Goal: Task Accomplishment & Management: Complete application form

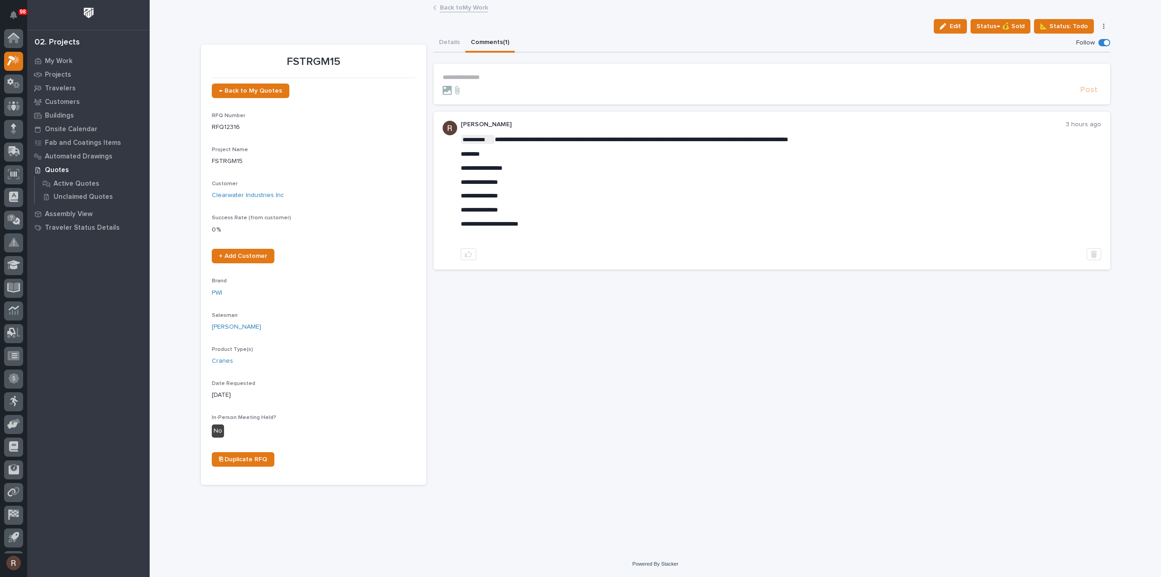
scroll to position [20, 0]
click at [16, 42] on icon at bounding box center [16, 39] width 8 height 9
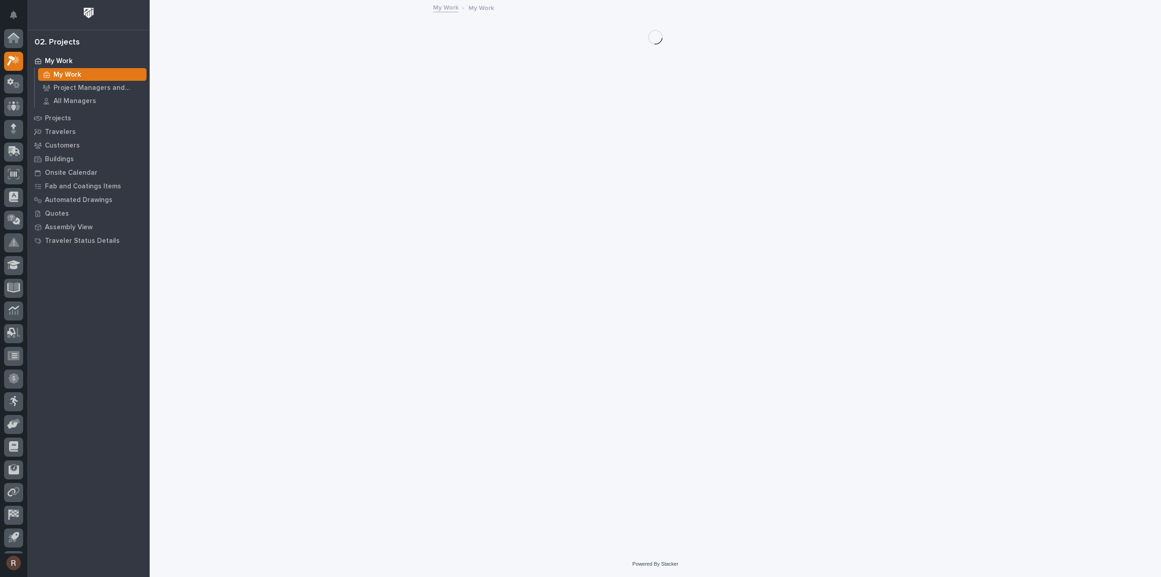
scroll to position [20, 0]
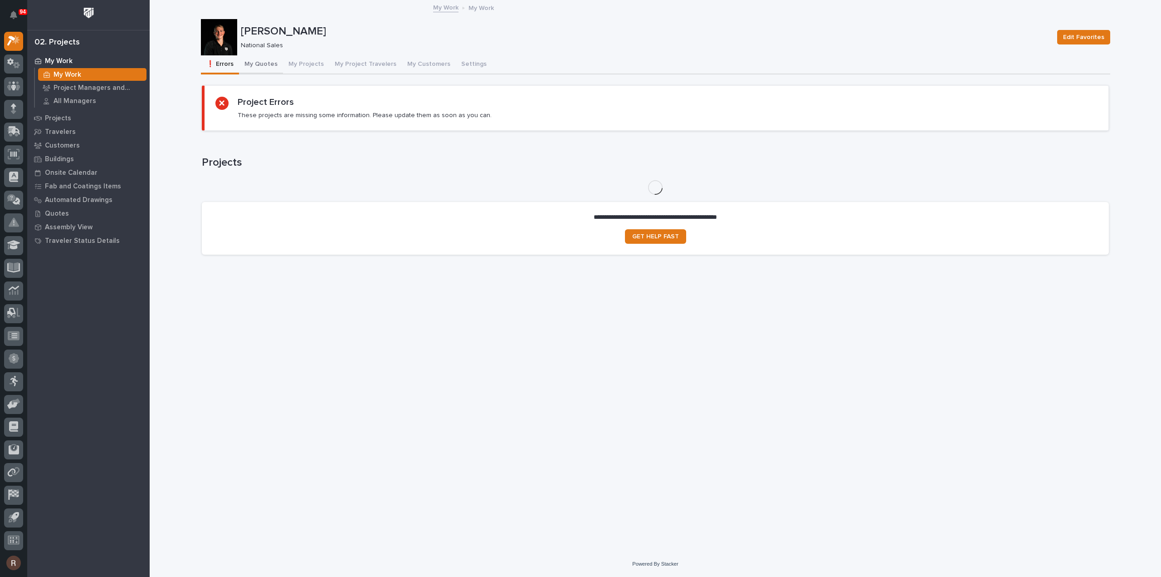
click at [260, 67] on button "My Quotes" at bounding box center [261, 64] width 44 height 19
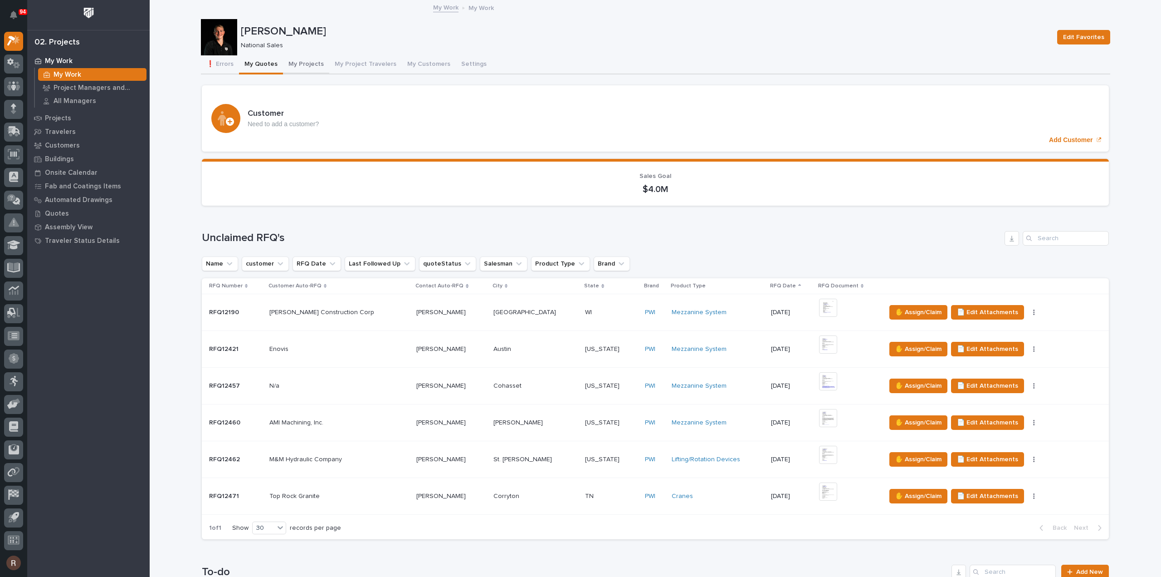
click at [291, 62] on button "My Projects" at bounding box center [306, 64] width 46 height 19
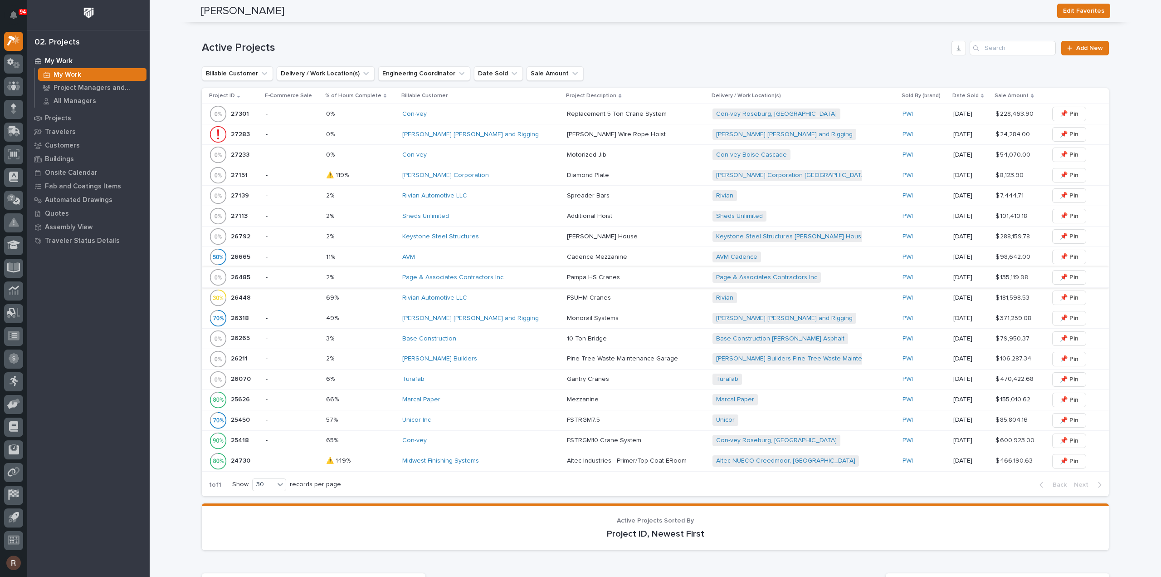
scroll to position [427, 0]
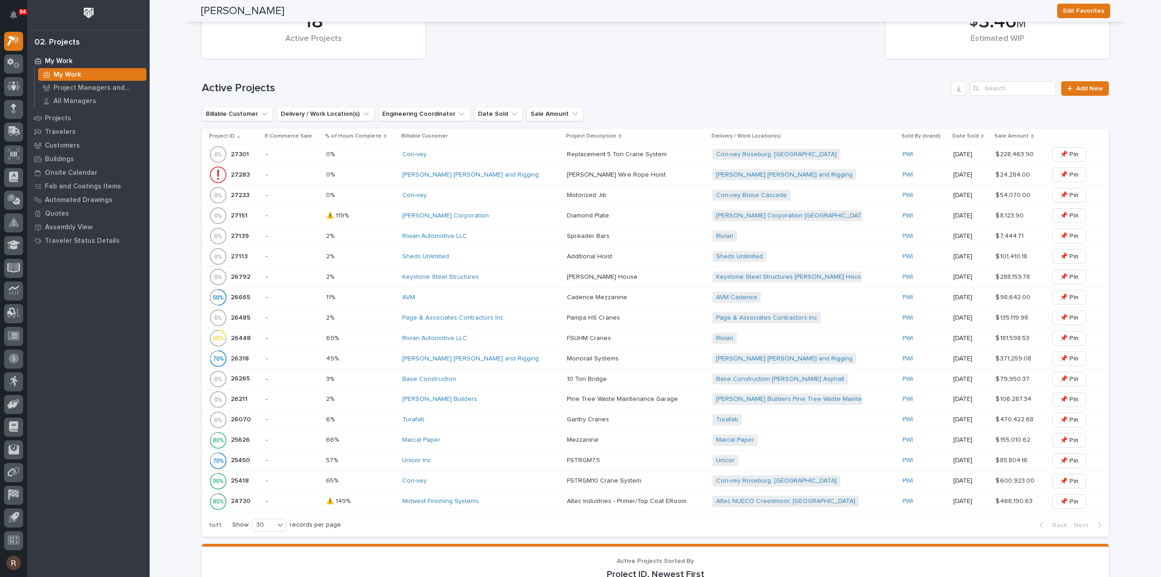
click at [503, 335] on div "Rivian Automotive LLC" at bounding box center [480, 338] width 157 height 8
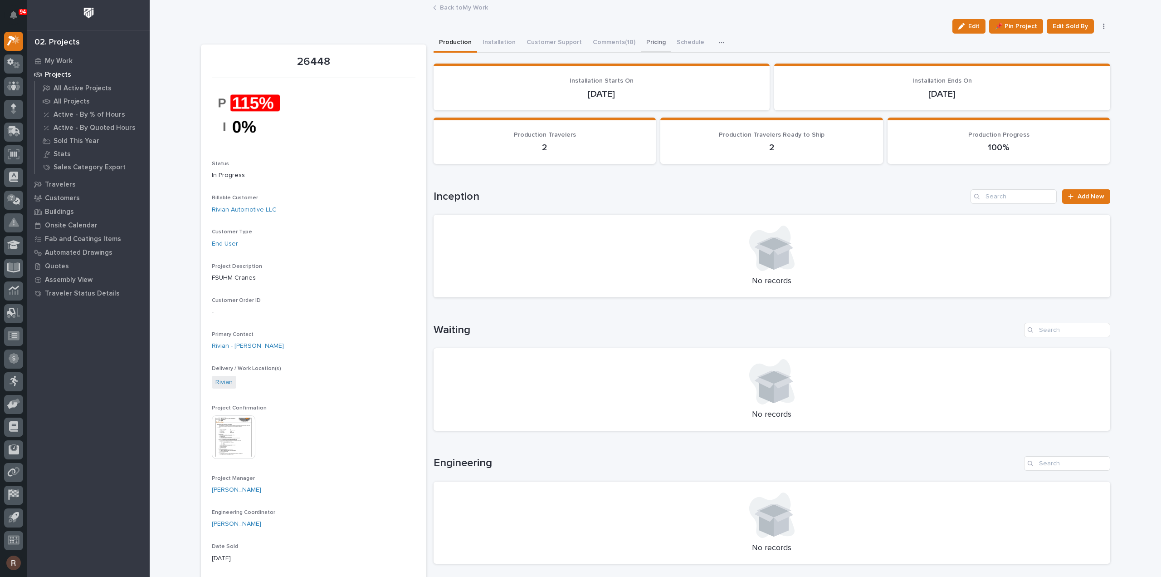
click at [641, 40] on button "Pricing" at bounding box center [656, 43] width 30 height 19
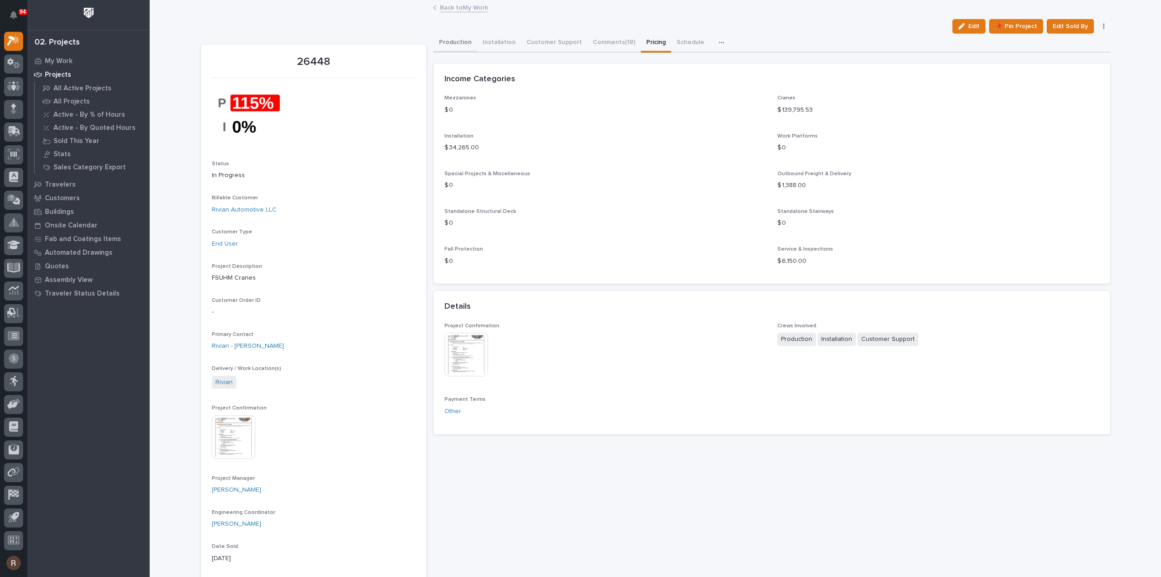
click at [449, 40] on button "Production" at bounding box center [456, 43] width 44 height 19
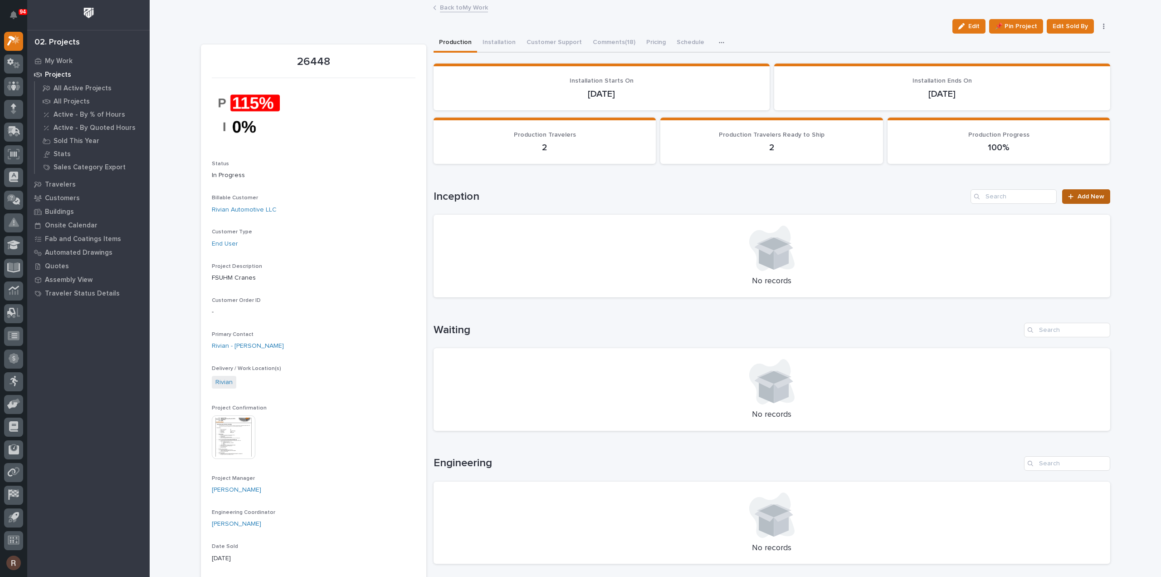
click at [1078, 191] on link "Add New" at bounding box center [1087, 196] width 48 height 15
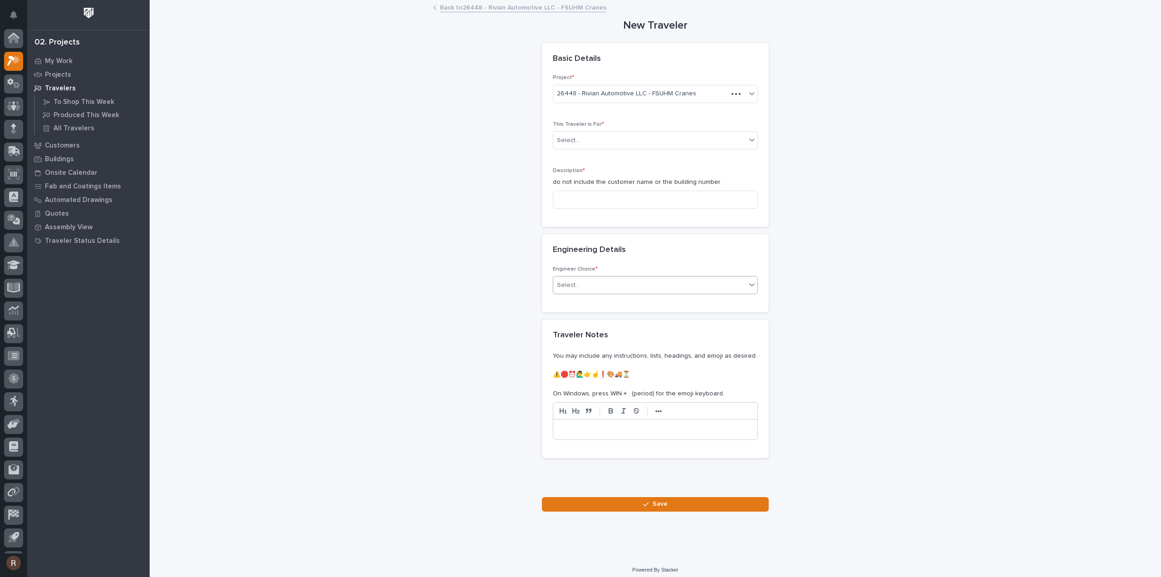
scroll to position [20, 0]
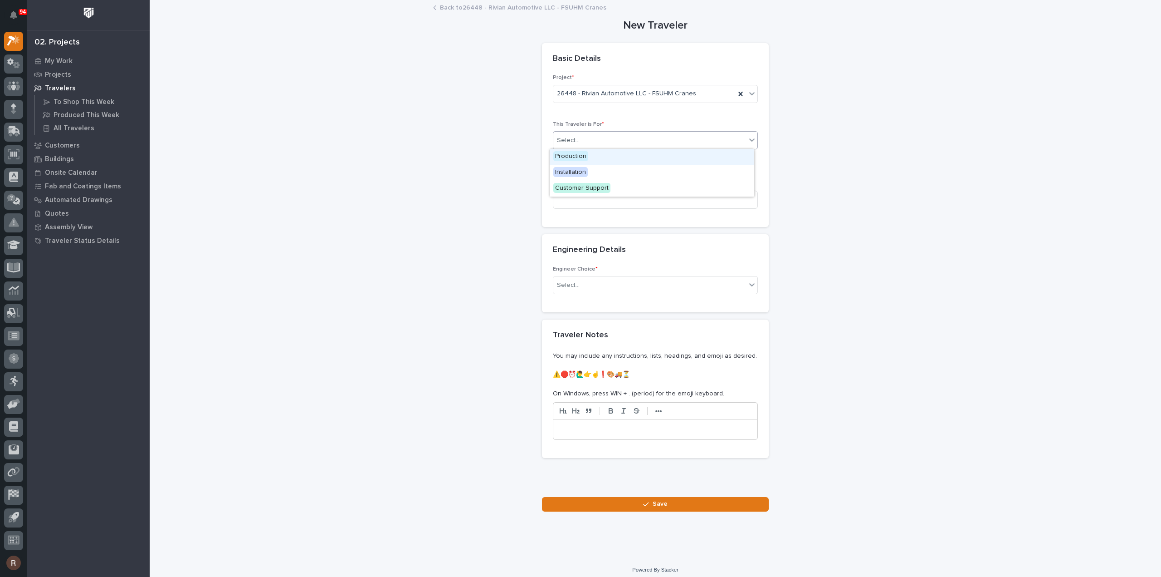
click at [605, 146] on div "Select..." at bounding box center [650, 140] width 193 height 15
click at [584, 159] on span "Production" at bounding box center [571, 156] width 35 height 10
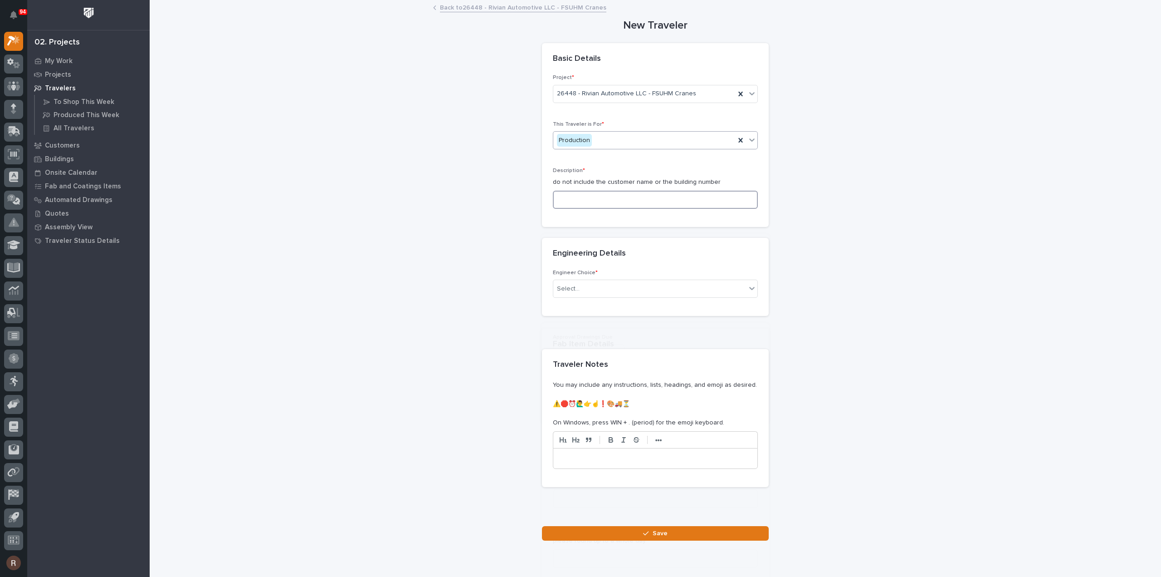
click at [588, 192] on input at bounding box center [655, 200] width 205 height 18
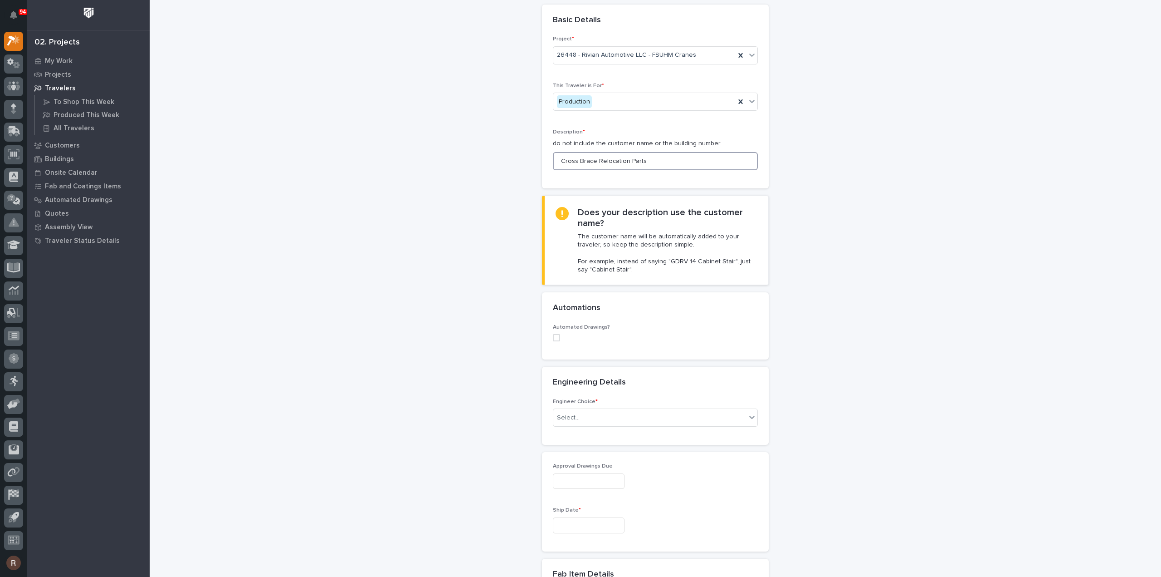
scroll to position [91, 0]
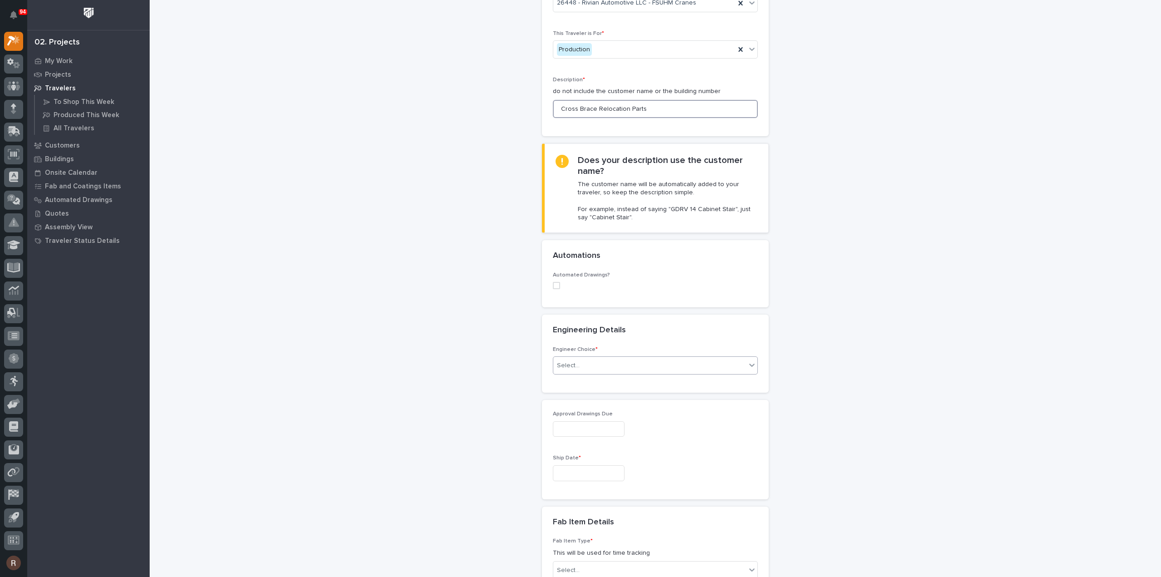
type input "Cross Brace Relocation Parts"
click at [568, 361] on div "Select..." at bounding box center [568, 366] width 23 height 10
drag, startPoint x: 563, startPoint y: 389, endPoint x: 566, endPoint y: 385, distance: 4.8
click at [562, 394] on div "I want my coordinator to choose an engineer" at bounding box center [652, 397] width 204 height 16
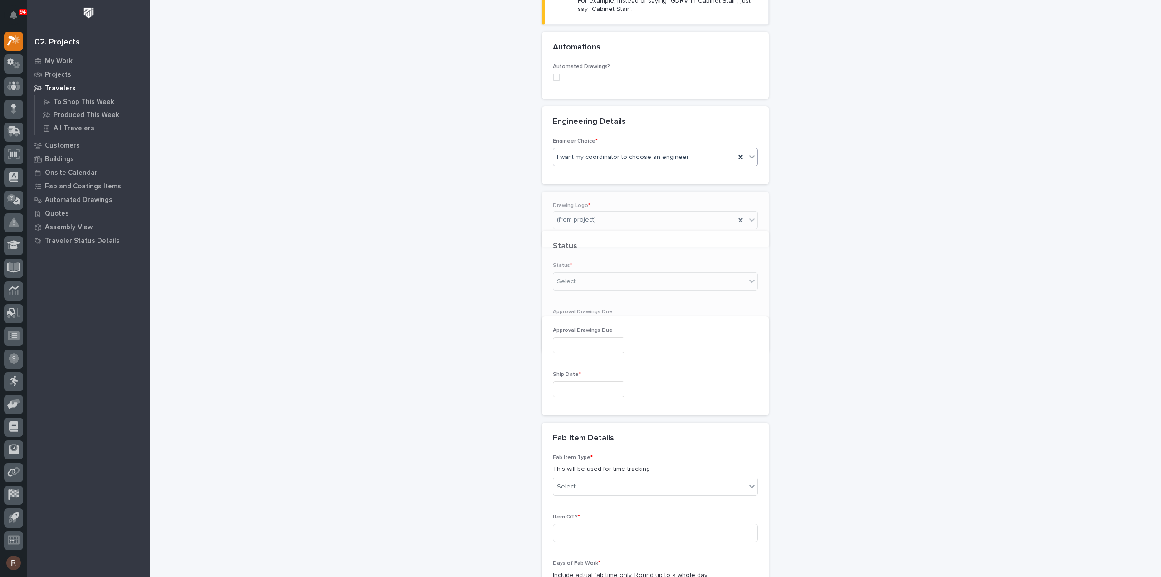
scroll to position [322, 0]
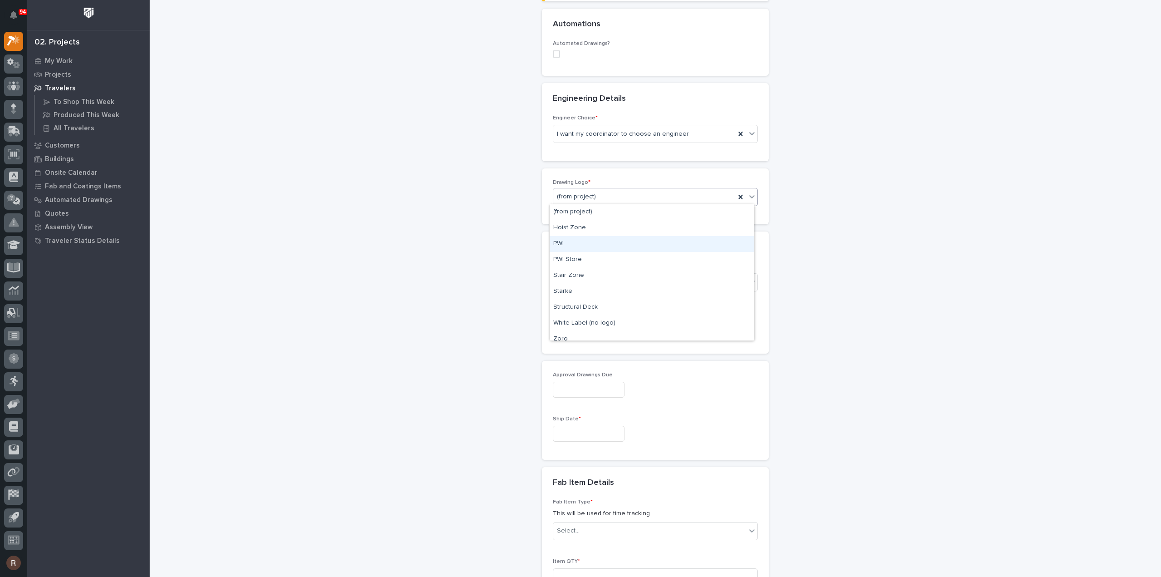
click at [563, 250] on div "PWI" at bounding box center [652, 244] width 204 height 16
click at [569, 279] on div "Select..." at bounding box center [568, 282] width 23 height 10
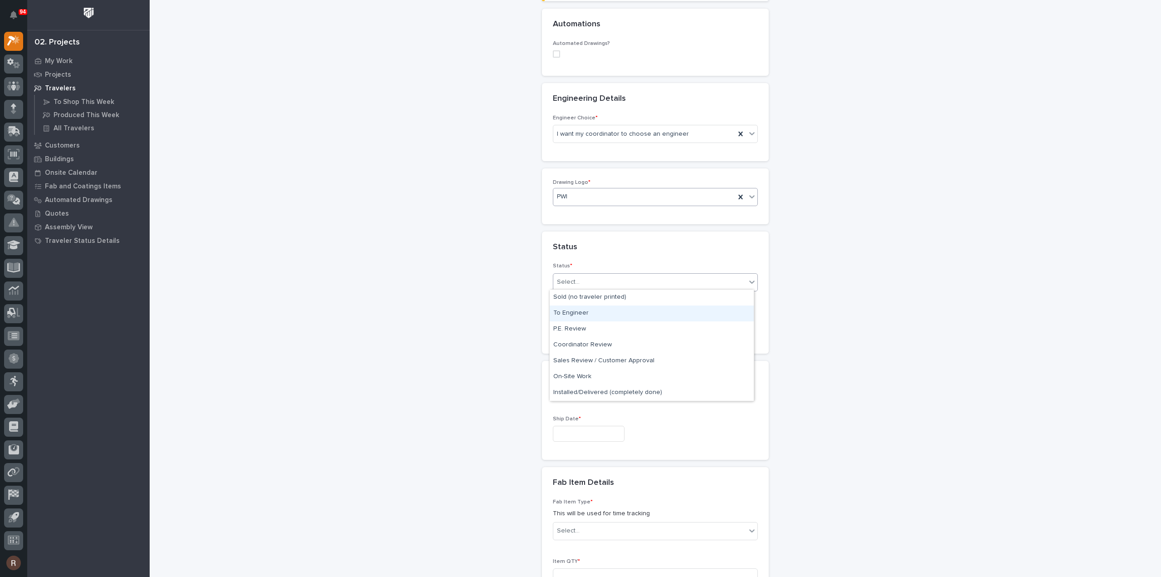
click at [562, 315] on div "To Engineer" at bounding box center [652, 313] width 204 height 16
click at [575, 438] on input "text" at bounding box center [589, 434] width 72 height 16
click at [571, 344] on div "7" at bounding box center [568, 342] width 12 height 12
type input "**********"
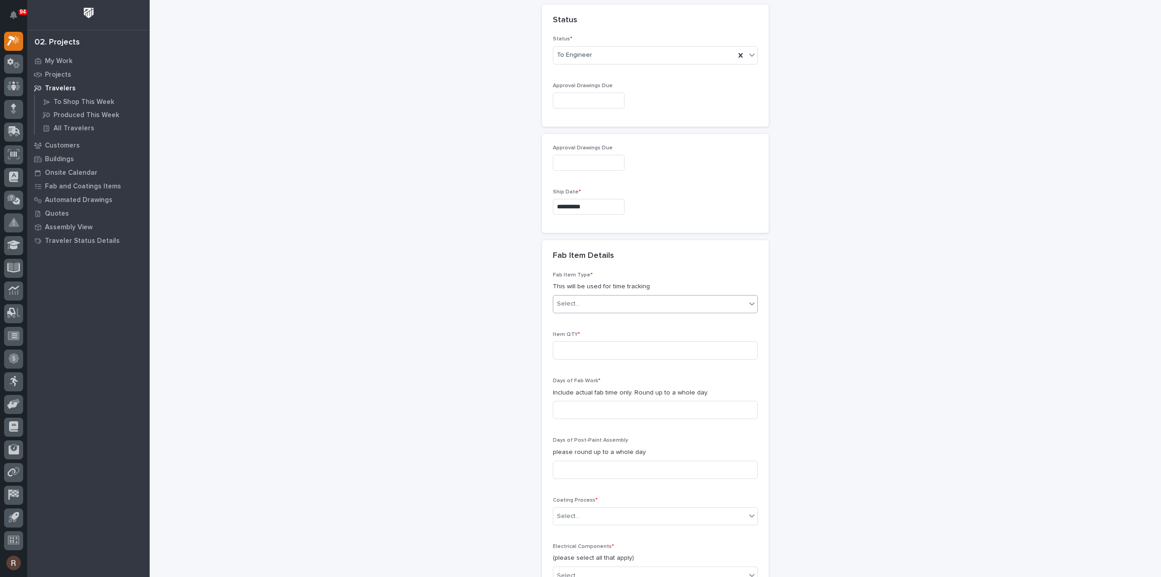
click at [572, 299] on div "Select..." at bounding box center [568, 304] width 23 height 10
type input "*****"
click at [590, 320] on div "Crane Components - Other" at bounding box center [652, 318] width 204 height 16
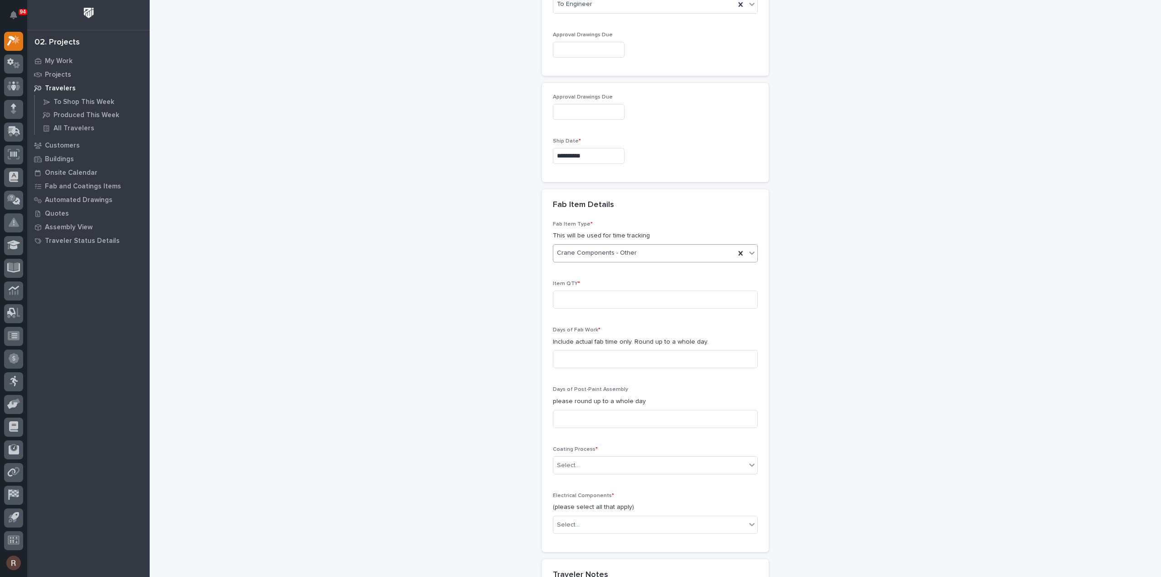
scroll to position [640, 0]
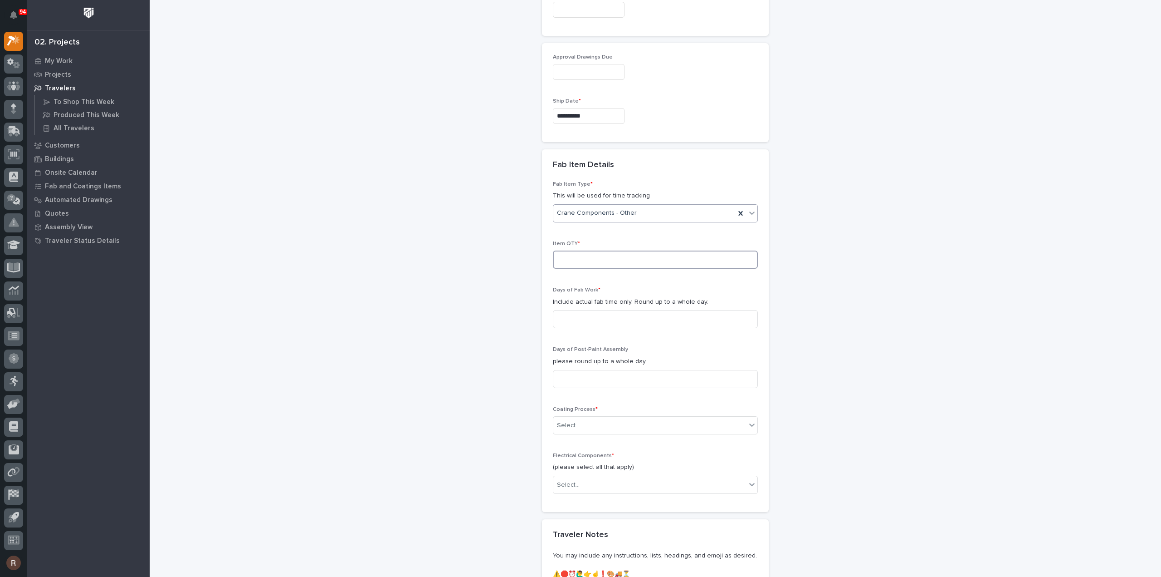
click at [585, 264] on input at bounding box center [655, 259] width 205 height 18
type input "6"
click at [583, 317] on input at bounding box center [655, 319] width 205 height 18
type input "1"
click at [589, 418] on div "Select..." at bounding box center [650, 425] width 193 height 15
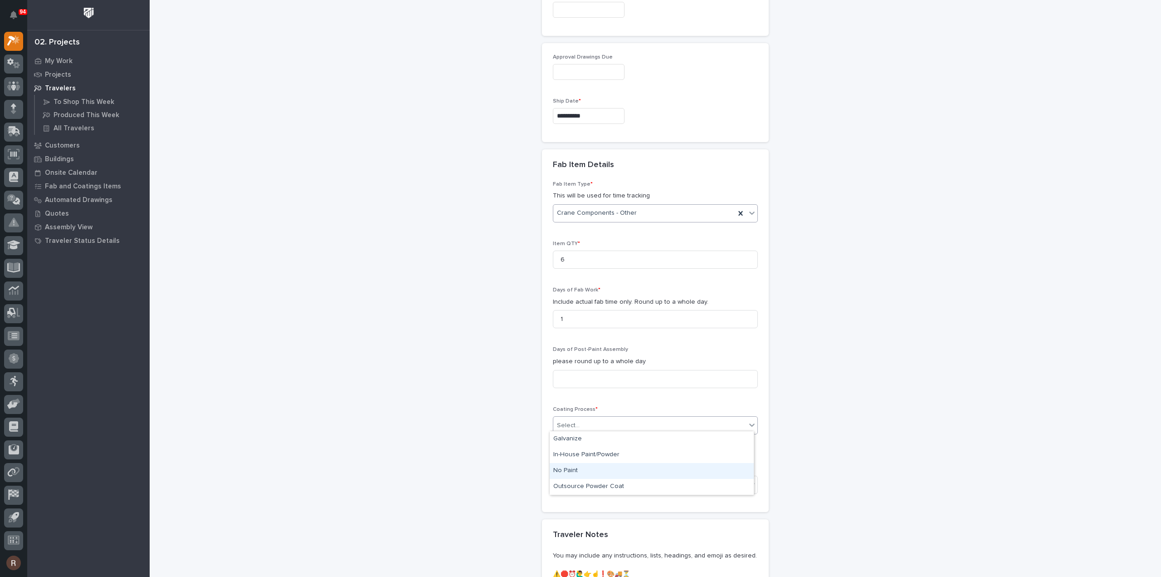
drag, startPoint x: 604, startPoint y: 443, endPoint x: 588, endPoint y: 472, distance: 33.1
click at [588, 472] on div "No Paint" at bounding box center [652, 471] width 204 height 16
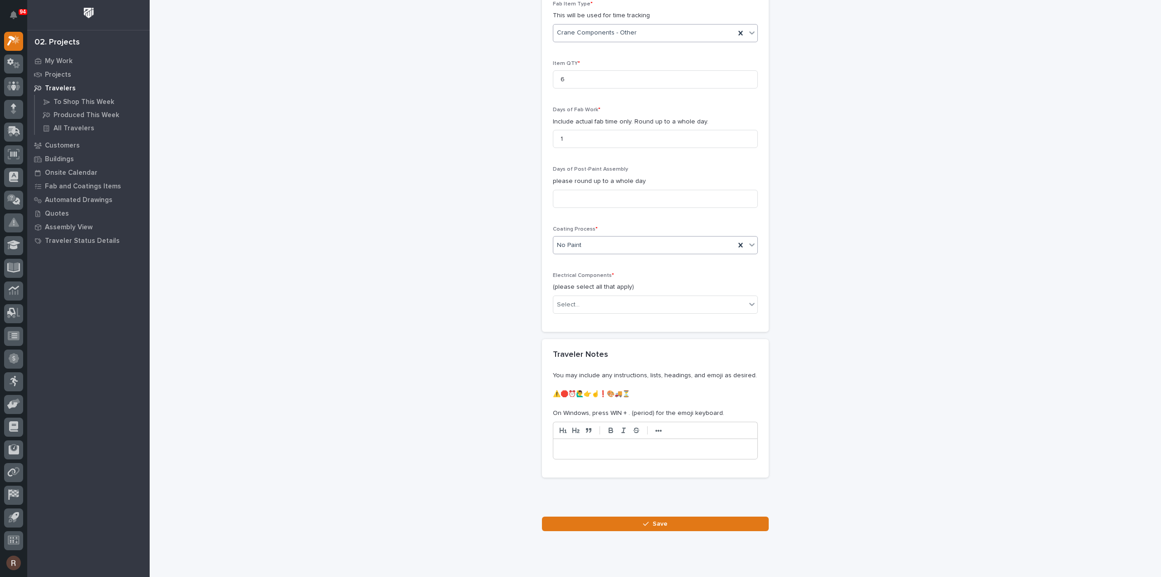
scroll to position [821, 0]
click at [573, 299] on div "Select..." at bounding box center [568, 304] width 23 height 10
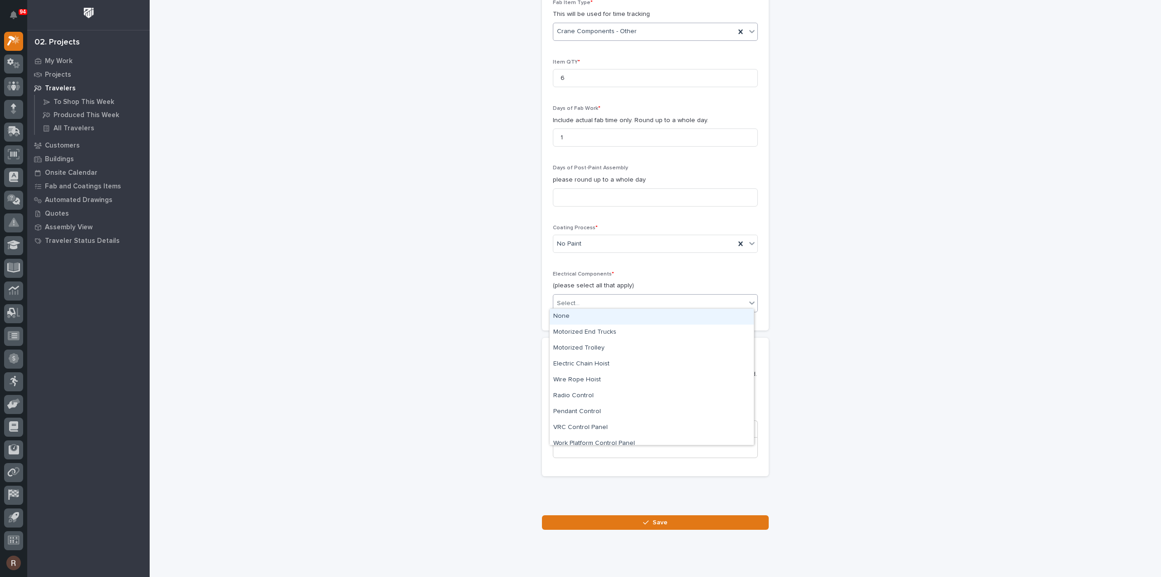
click at [573, 313] on div "None" at bounding box center [652, 317] width 204 height 16
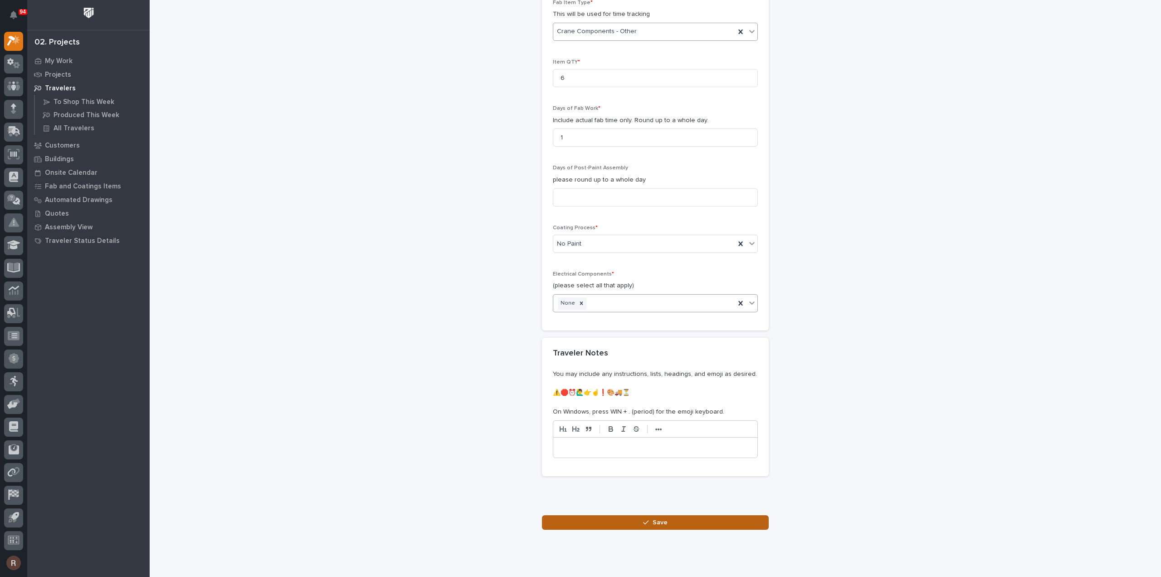
click at [628, 519] on button "Save" at bounding box center [655, 522] width 227 height 15
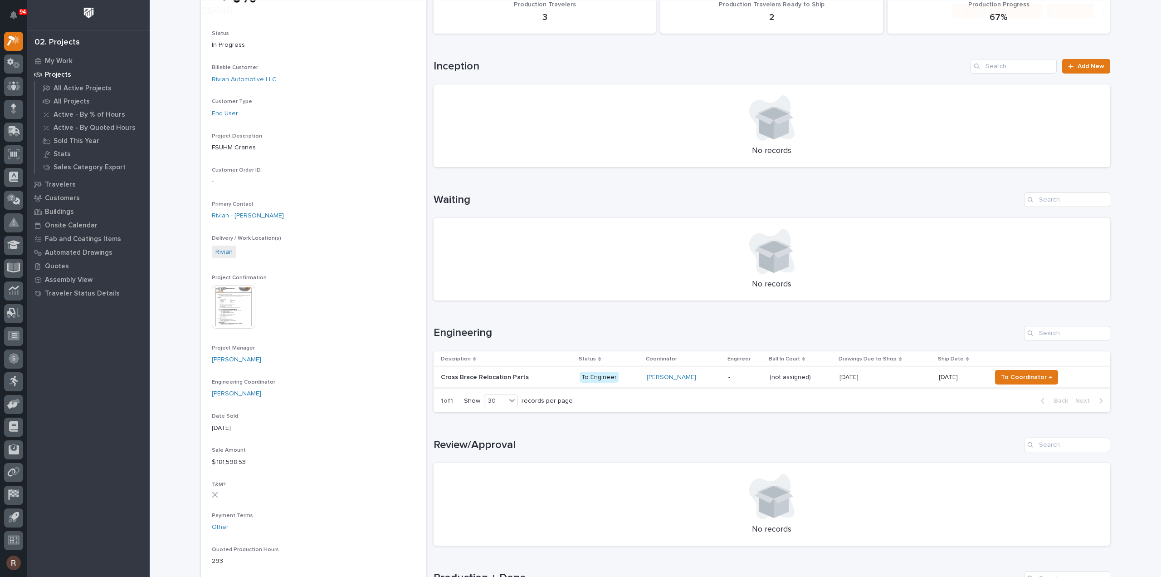
scroll to position [136, 0]
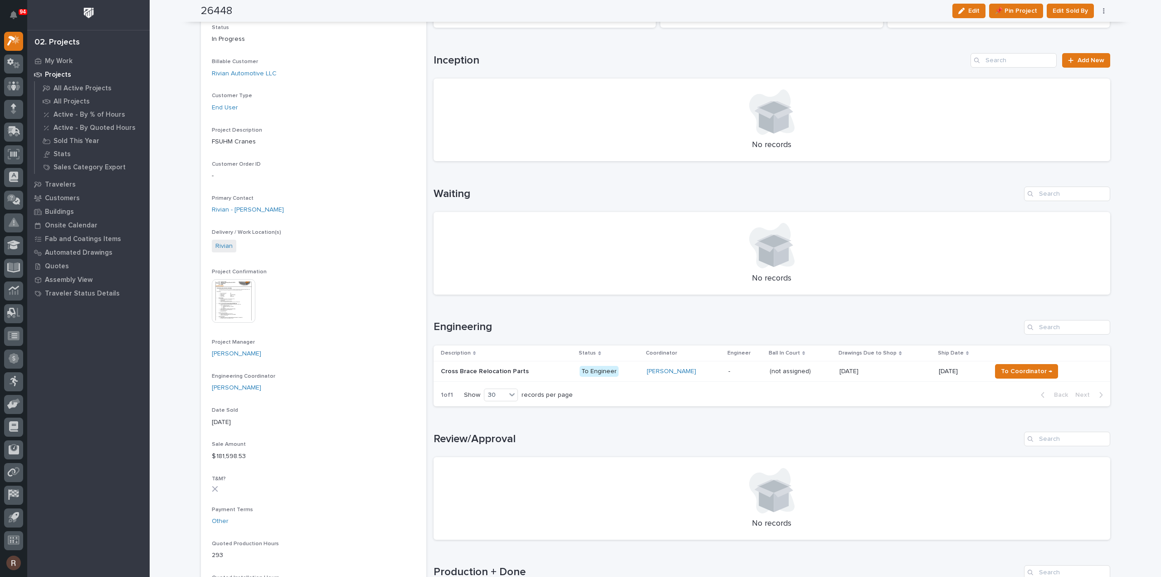
click at [541, 375] on div "Cross Brace Relocation Parts Cross Brace Relocation Parts" at bounding box center [507, 371] width 132 height 15
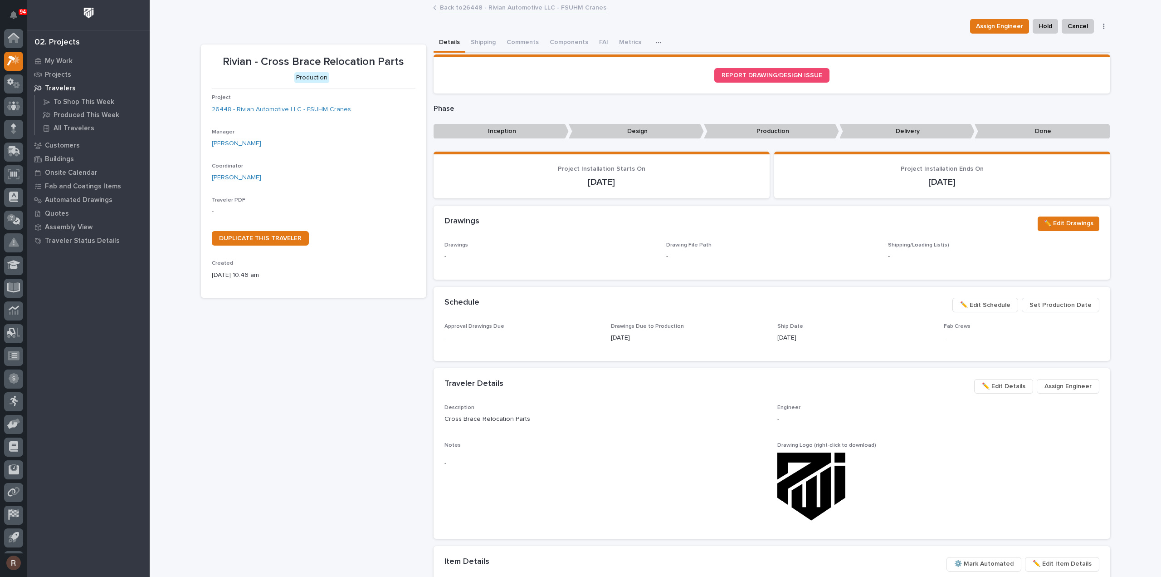
scroll to position [20, 0]
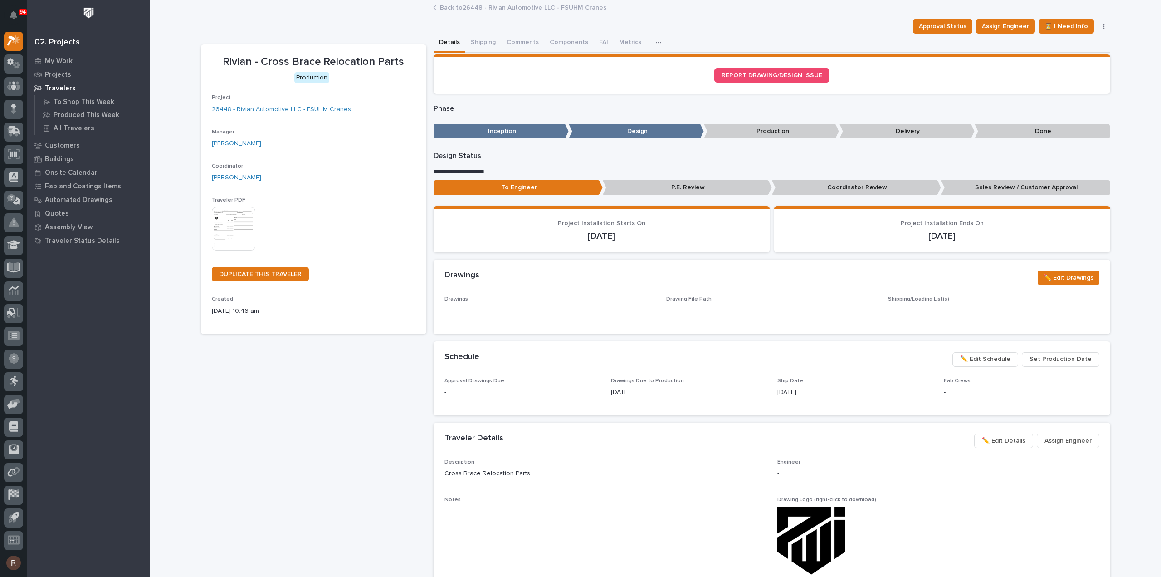
click at [218, 216] on img at bounding box center [234, 229] width 44 height 44
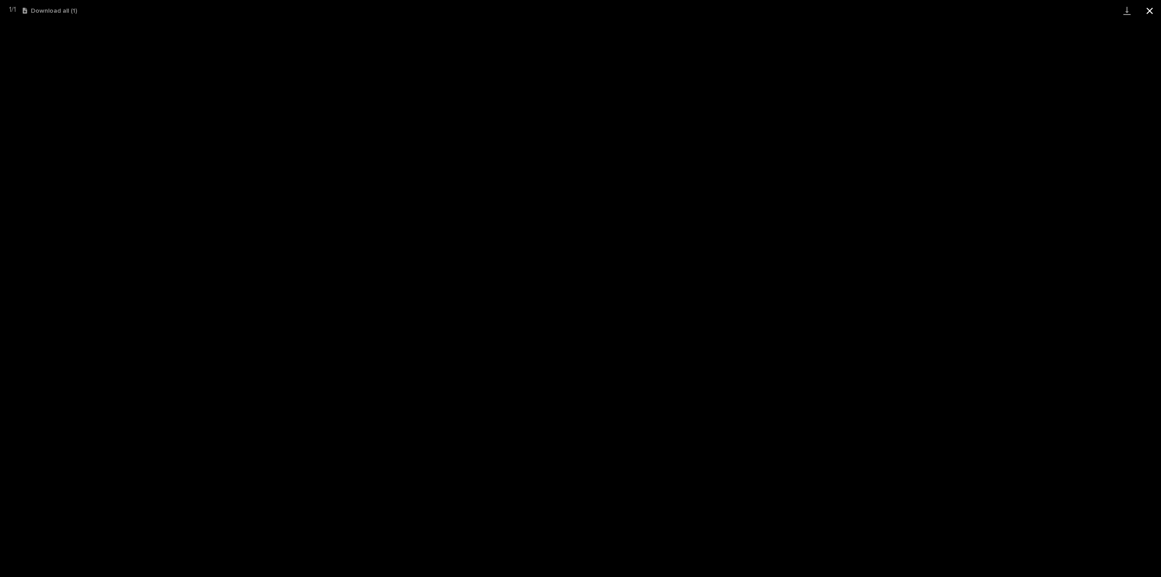
click at [1147, 11] on button "Close gallery" at bounding box center [1150, 10] width 23 height 21
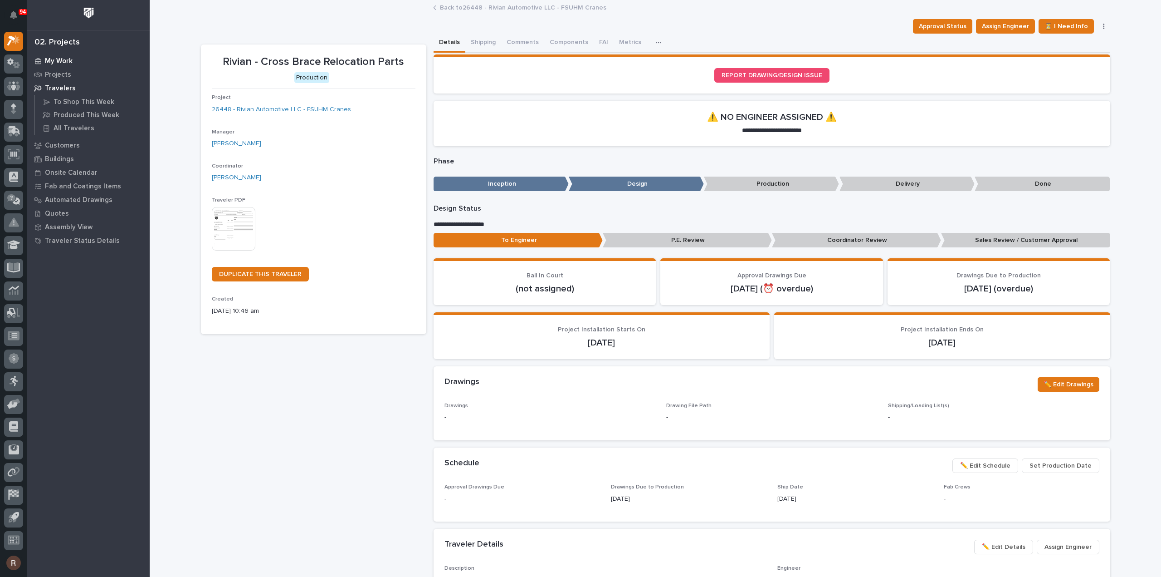
click at [47, 63] on p "My Work" at bounding box center [59, 61] width 28 height 8
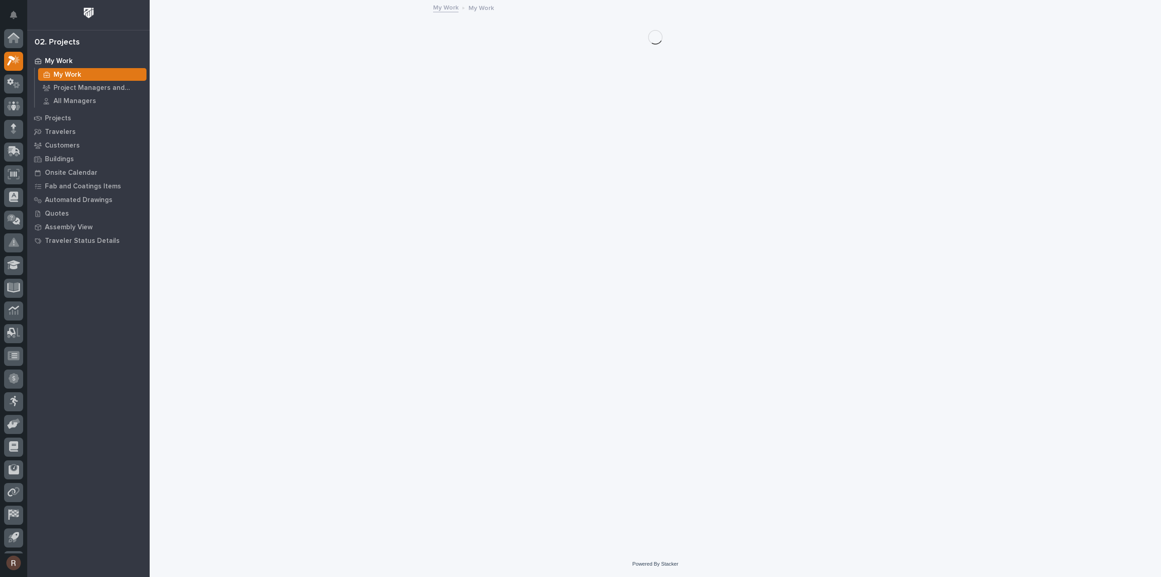
scroll to position [20, 0]
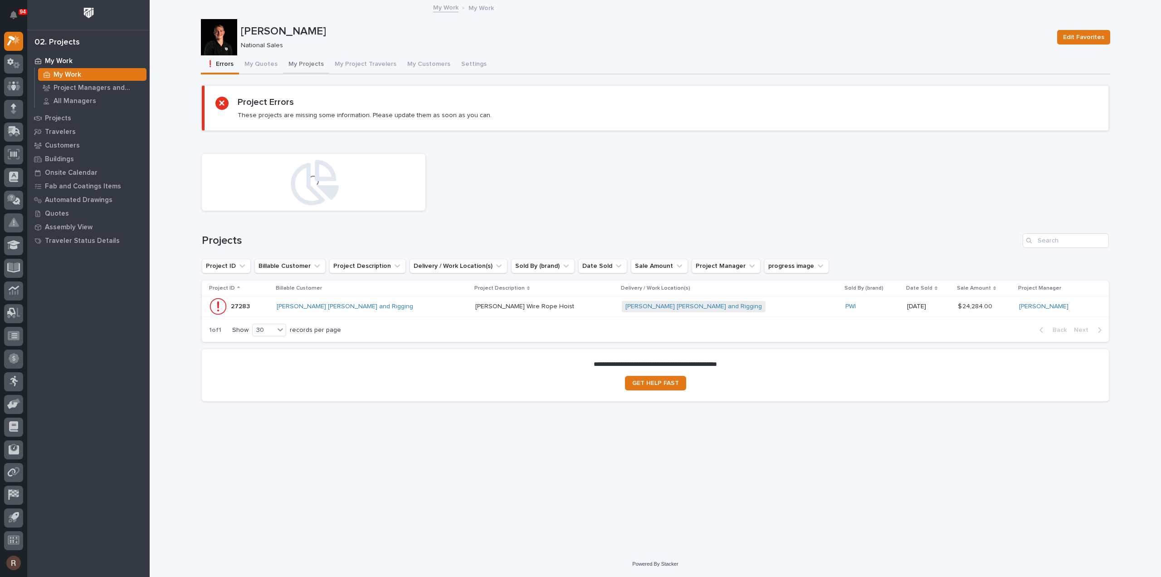
click at [295, 67] on button "My Projects" at bounding box center [306, 64] width 46 height 19
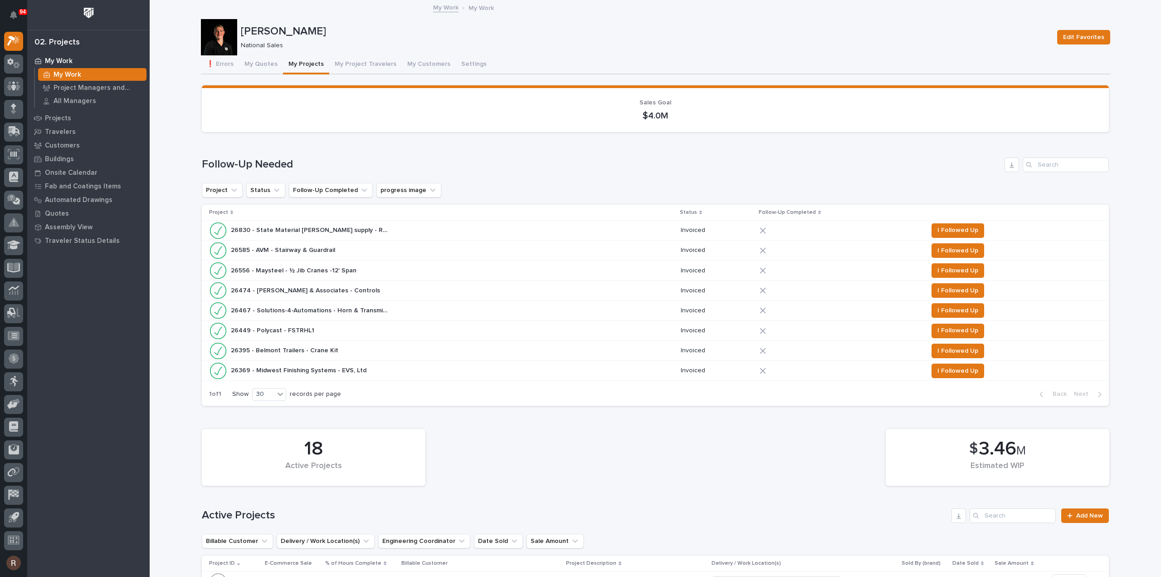
click at [489, 456] on div "18 Active Projects $ 3.46 M Estimated WIP" at bounding box center [655, 457] width 916 height 66
